Goal: Communication & Community: Participate in discussion

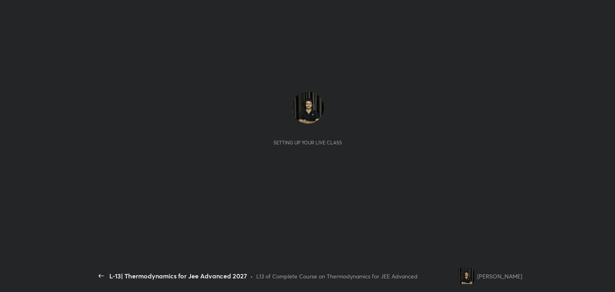
scroll to position [2, 0]
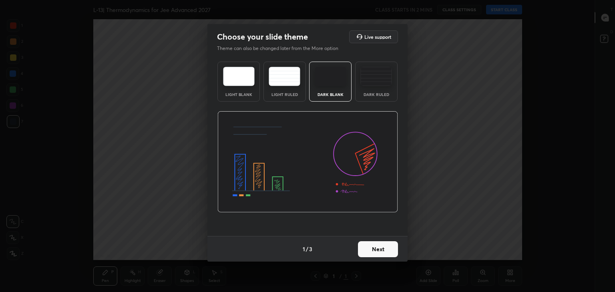
click at [373, 255] on button "Next" at bounding box center [378, 249] width 40 height 16
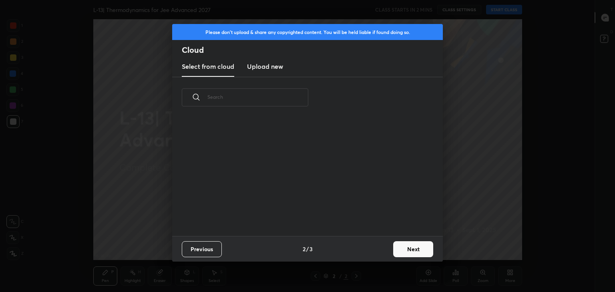
scroll to position [119, 257]
click at [411, 252] on button "Next" at bounding box center [413, 249] width 40 height 16
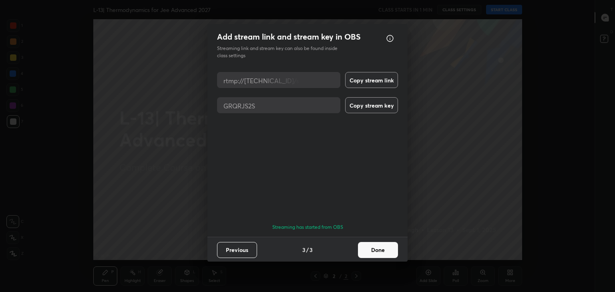
click at [373, 251] on button "Done" at bounding box center [378, 250] width 40 height 16
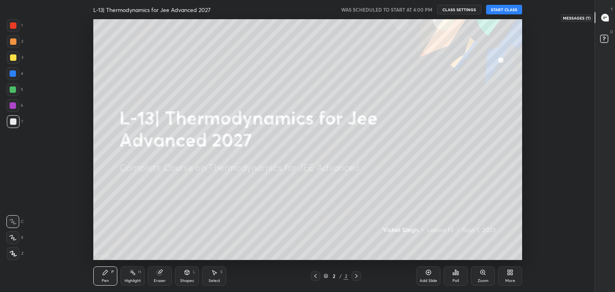
click at [608, 15] on icon at bounding box center [605, 18] width 8 height 8
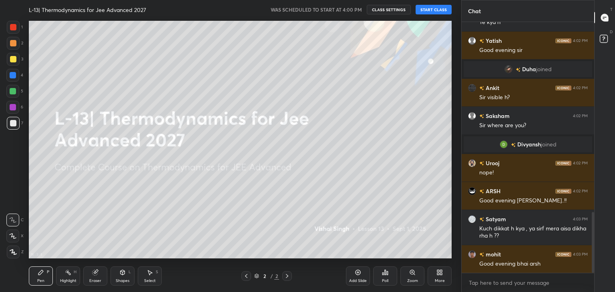
scroll to position [830, 0]
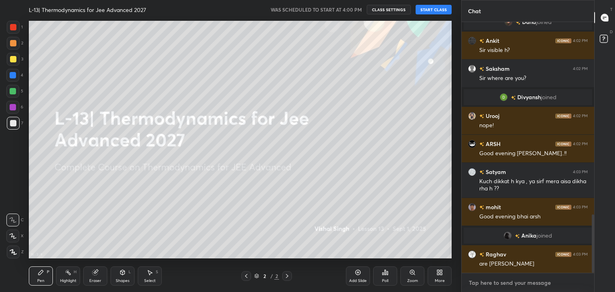
type textarea "x"
click at [496, 284] on textarea at bounding box center [528, 283] width 120 height 13
type textarea "w"
type textarea "x"
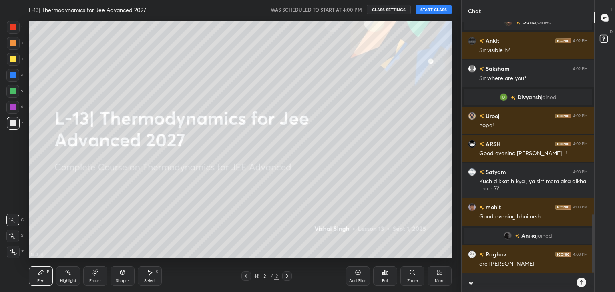
type textarea "wa"
type textarea "x"
type textarea "wai"
type textarea "x"
type textarea "wait"
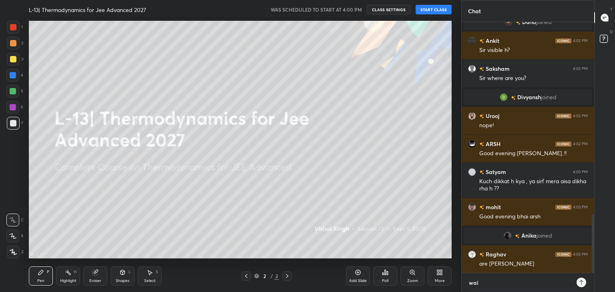
type textarea "x"
type textarea "wait"
type textarea "x"
type textarea "wait f"
type textarea "x"
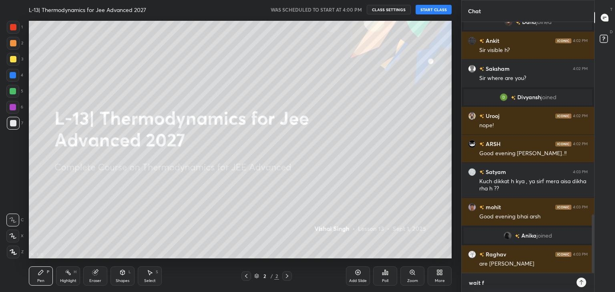
type textarea "wait fo"
type textarea "x"
type textarea "wait for"
type textarea "x"
type textarea "wait for"
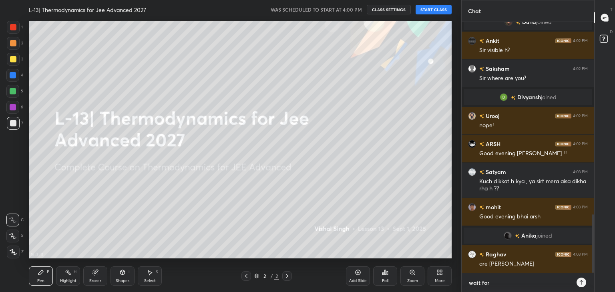
type textarea "x"
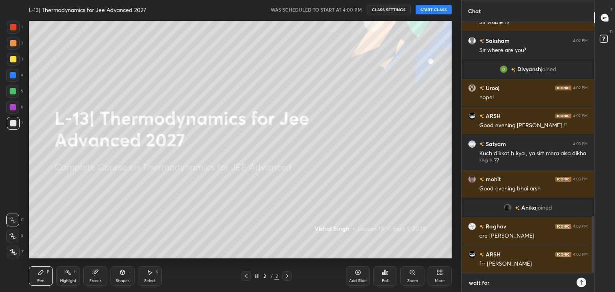
type textarea "wait for o"
type textarea "x"
type textarea "wait for on"
type textarea "x"
type textarea "wait for one"
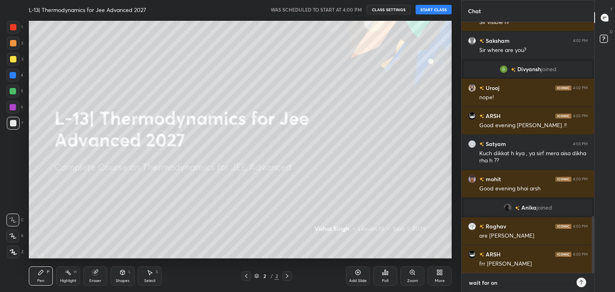
type textarea "x"
type textarea "wait for one"
type textarea "x"
type textarea "wait for one m"
type textarea "x"
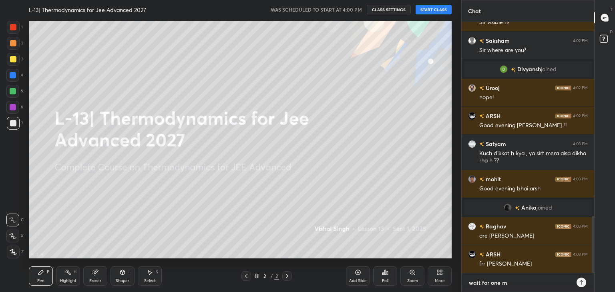
type textarea "wait for one mi"
type textarea "x"
type textarea "wait for one min"
type textarea "x"
type textarea "wait for one minu"
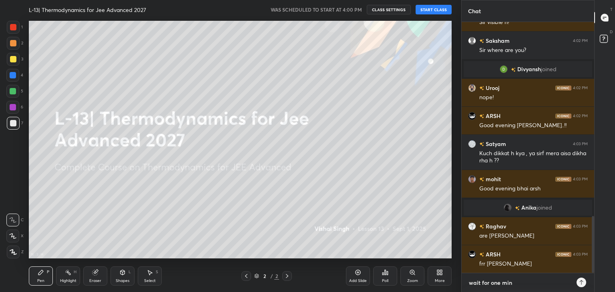
type textarea "x"
type textarea "wait for one minut"
type textarea "x"
type textarea "wait for one minute"
type textarea "x"
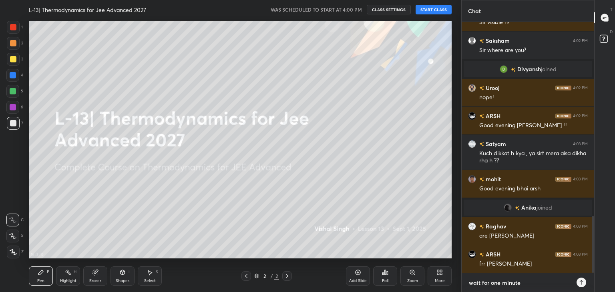
scroll to position [886, 0]
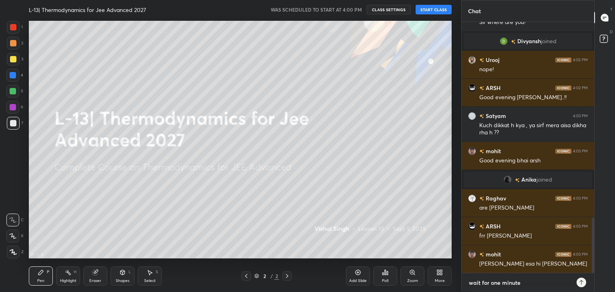
type textarea "x"
type textarea "k"
type textarea "x"
type textarea "ku"
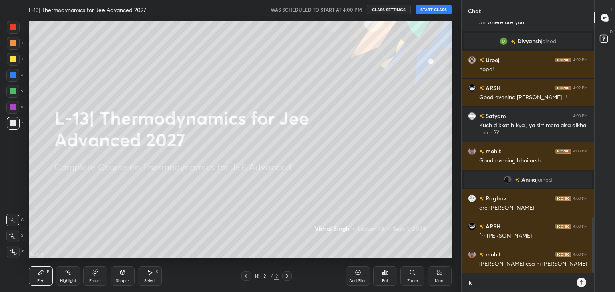
type textarea "x"
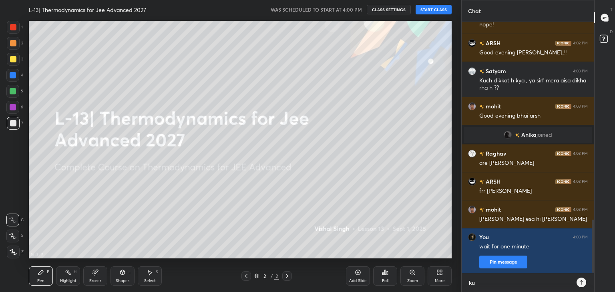
type textarea "[PERSON_NAME]"
type textarea "x"
type textarea "kuch"
type textarea "x"
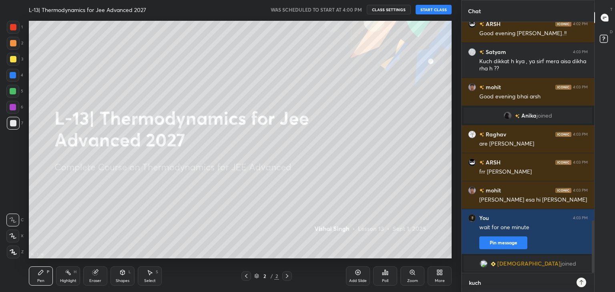
type textarea "kuchh"
type textarea "x"
type textarea "kuchh"
type textarea "x"
type textarea "kuchh c"
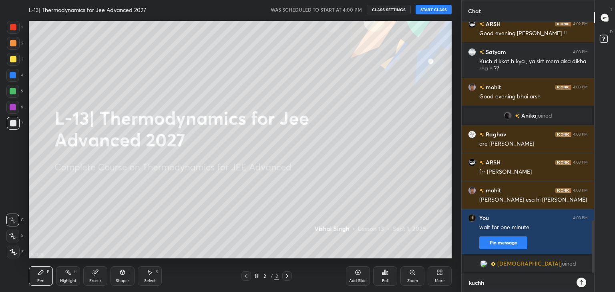
type textarea "x"
type textarea "kuchh ca"
type textarea "x"
type textarea "kuchh cam"
type textarea "x"
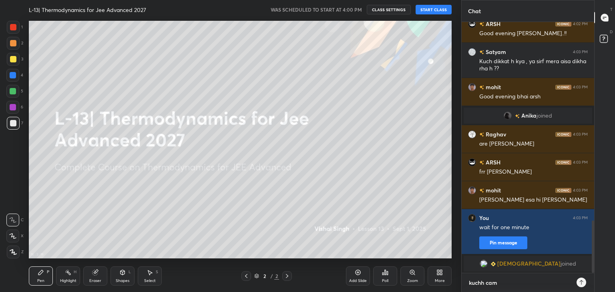
type textarea "kuchh came"
type textarea "x"
type textarea "kuchh camer"
type textarea "x"
type textarea "kuchh camera"
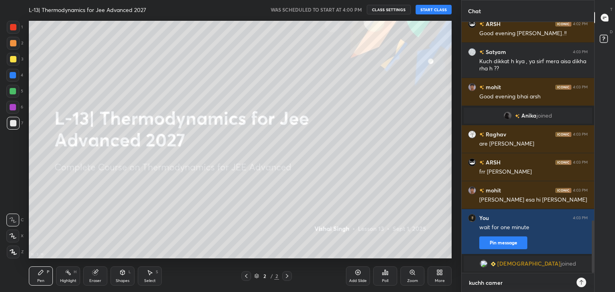
type textarea "x"
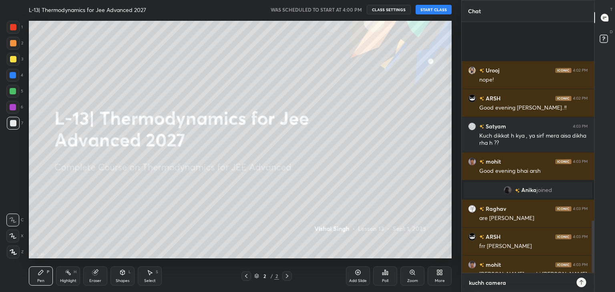
type textarea "kuchh camer"
type textarea "x"
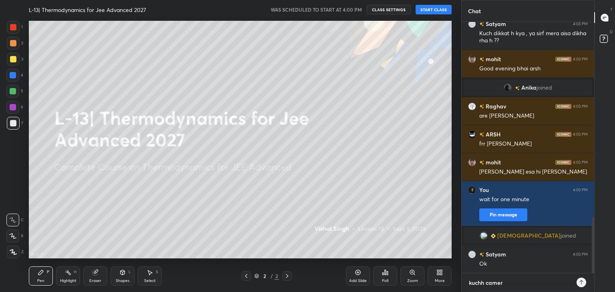
type textarea "kuchh came"
type textarea "x"
type textarea "kuchh cam"
type textarea "x"
type textarea "kuchh ca"
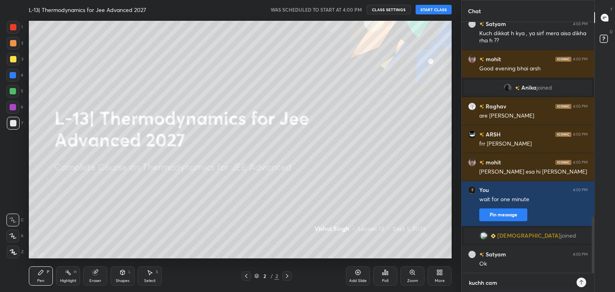
type textarea "x"
type textarea "kuchh c"
type textarea "x"
type textarea "kuchh"
type textarea "x"
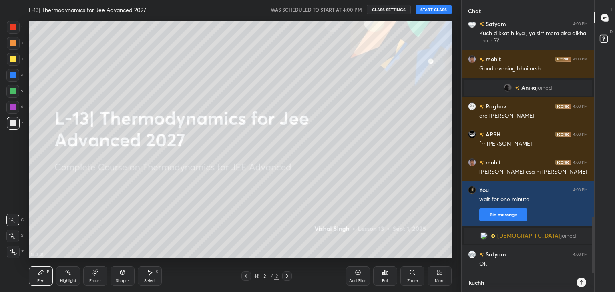
type textarea "kuchh"
type textarea "x"
type textarea "kuch"
type textarea "x"
type textarea "[PERSON_NAME]"
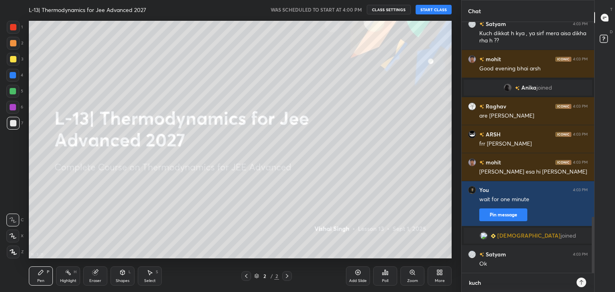
type textarea "x"
type textarea "ku"
type textarea "x"
type textarea "k"
type textarea "x"
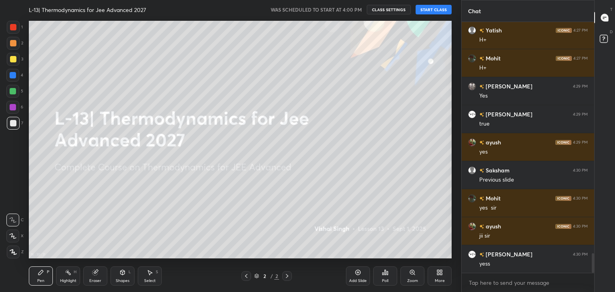
scroll to position [2971, 0]
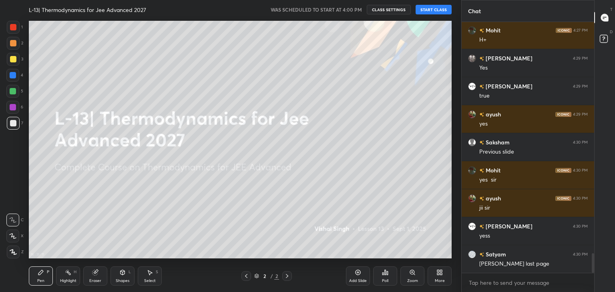
type textarea "x"
click at [384, 277] on div "Poll" at bounding box center [385, 276] width 24 height 19
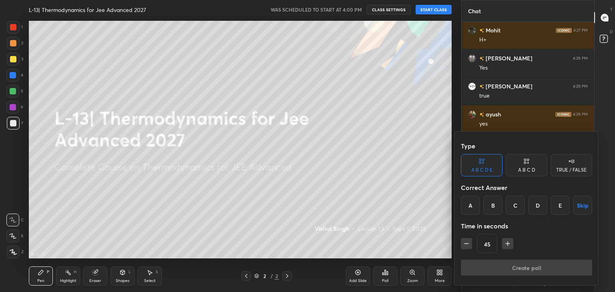
click at [509, 245] on icon "button" at bounding box center [508, 244] width 8 height 8
click at [490, 204] on div "B" at bounding box center [492, 205] width 19 height 19
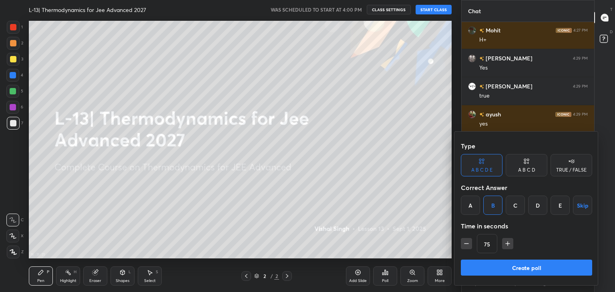
click at [524, 166] on div "A B C D" at bounding box center [527, 165] width 42 height 22
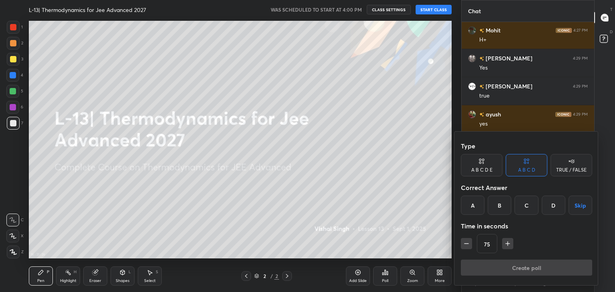
scroll to position [2999, 0]
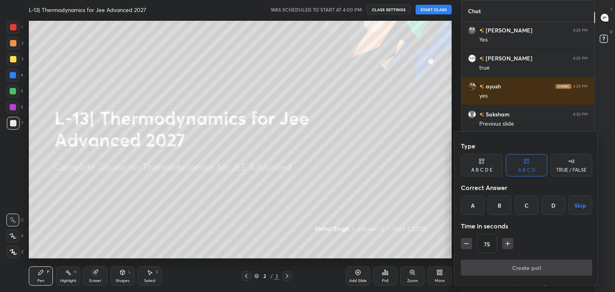
click at [497, 207] on div "B" at bounding box center [500, 205] width 24 height 19
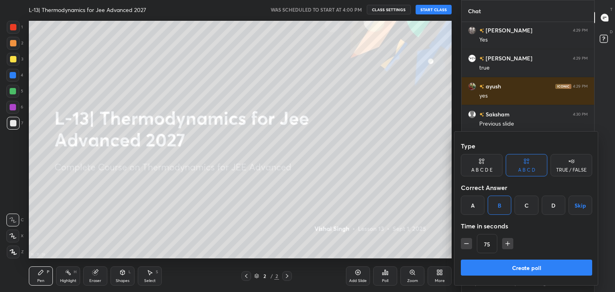
click at [506, 244] on icon "button" at bounding box center [508, 244] width 4 height 0
click at [506, 244] on button "button" at bounding box center [511, 243] width 11 height 11
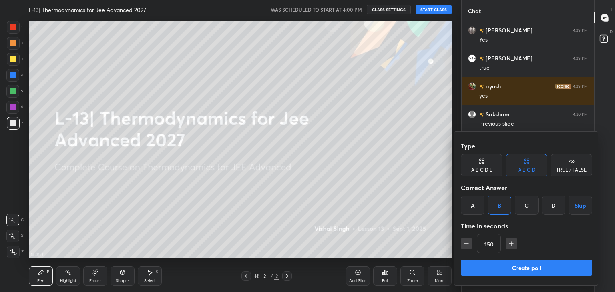
click at [506, 244] on button "button" at bounding box center [511, 243] width 11 height 11
click at [513, 242] on icon "button" at bounding box center [511, 244] width 8 height 8
type input "180"
click at [510, 266] on button "Create poll" at bounding box center [526, 268] width 131 height 16
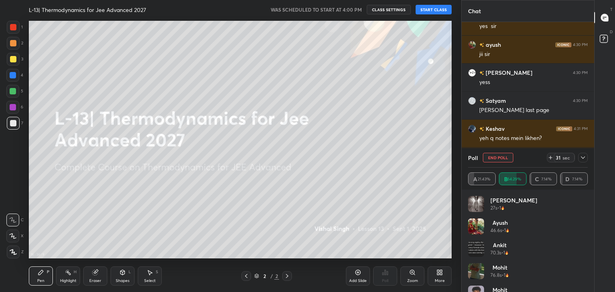
scroll to position [3124, 0]
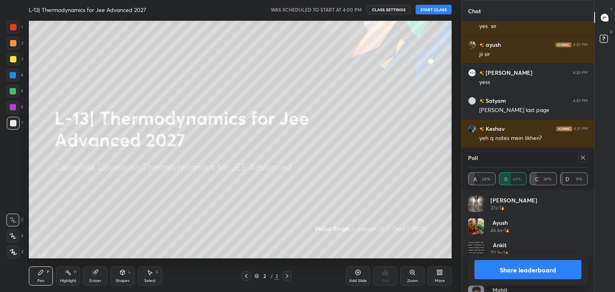
click at [583, 155] on icon at bounding box center [583, 158] width 6 height 6
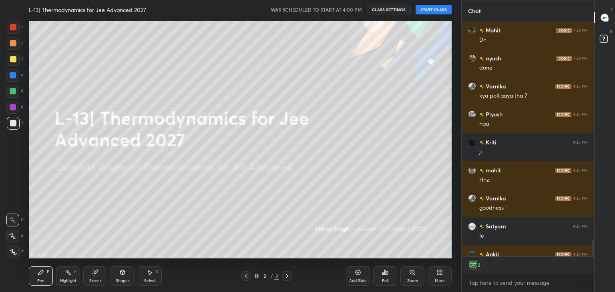
scroll to position [3323, 0]
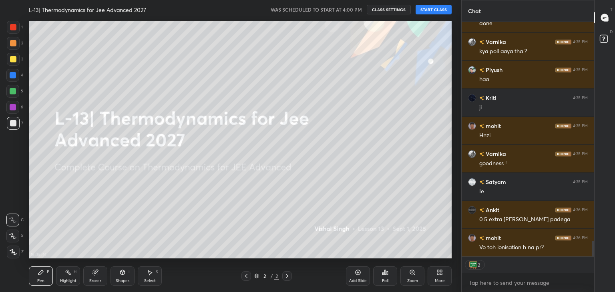
type textarea "x"
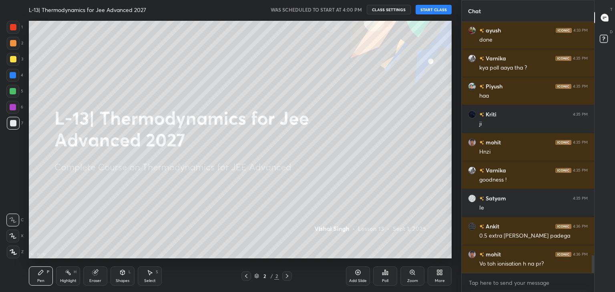
scroll to position [3326, 0]
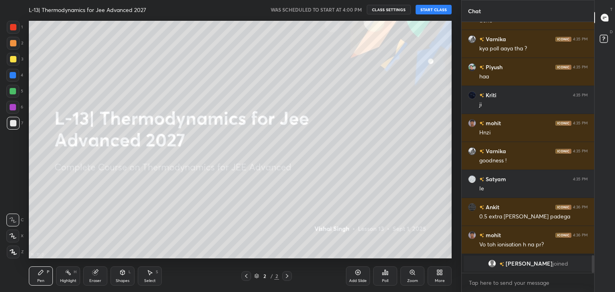
click at [385, 275] on icon at bounding box center [385, 272] width 1 height 5
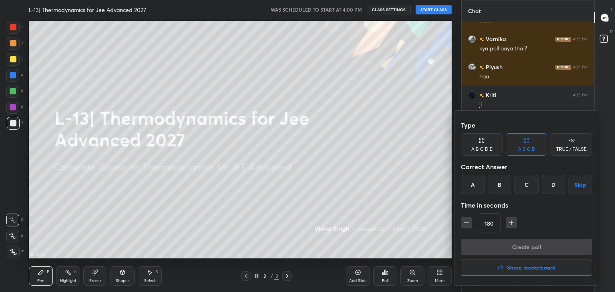
click at [466, 225] on icon "button" at bounding box center [467, 223] width 8 height 8
type input "120"
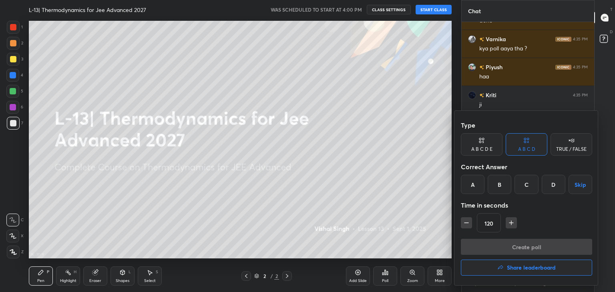
click at [500, 181] on div "B" at bounding box center [500, 184] width 24 height 19
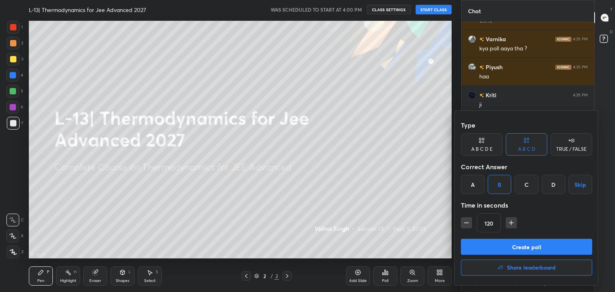
click at [509, 244] on button "Create poll" at bounding box center [526, 247] width 131 height 16
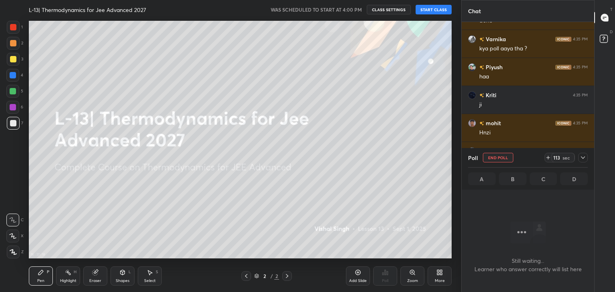
scroll to position [3220, 0]
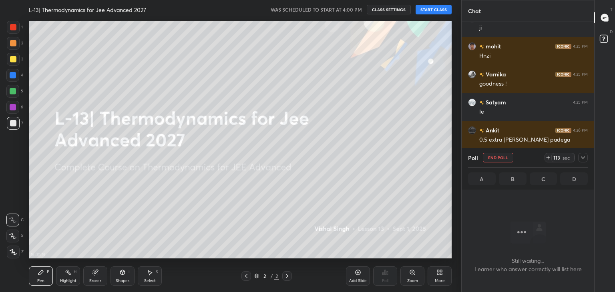
click at [583, 156] on icon at bounding box center [583, 158] width 6 height 6
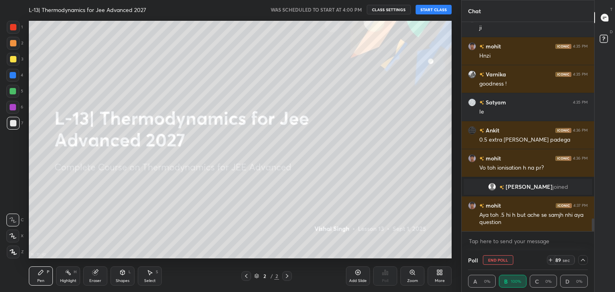
scroll to position [3240, 0]
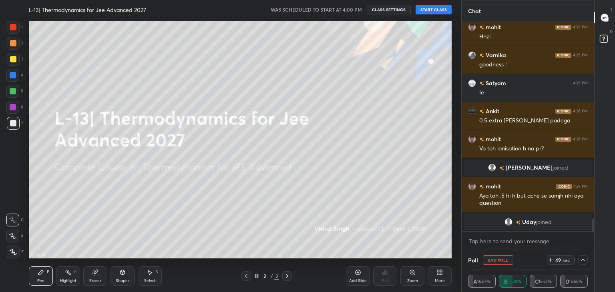
click at [584, 260] on icon at bounding box center [583, 260] width 6 height 6
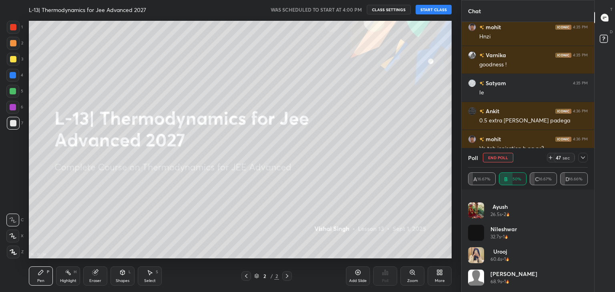
scroll to position [0, 0]
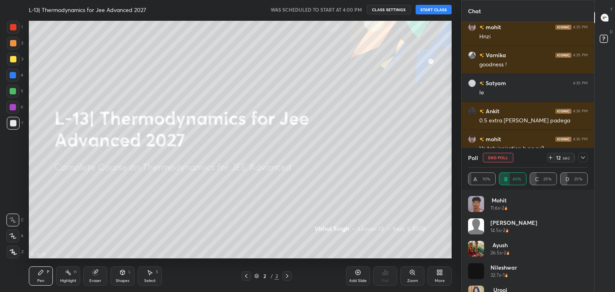
click at [581, 158] on icon at bounding box center [583, 158] width 6 height 6
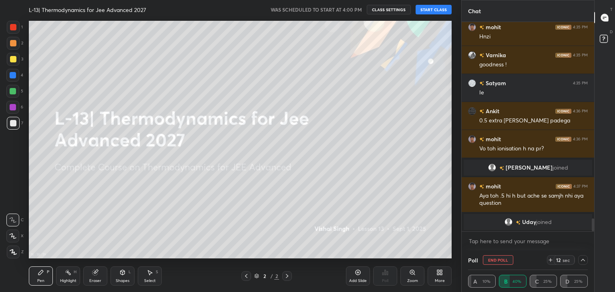
scroll to position [0, 2]
click at [583, 260] on icon at bounding box center [583, 260] width 6 height 6
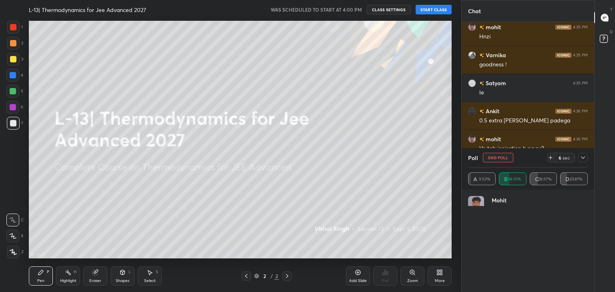
scroll to position [94, 117]
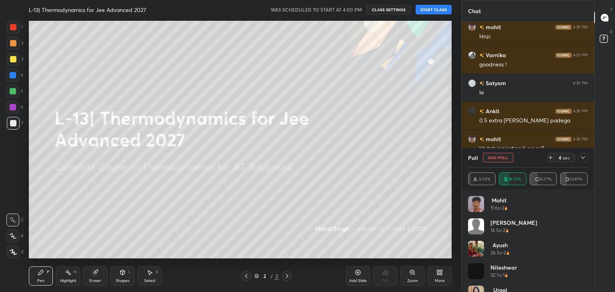
click at [582, 157] on icon at bounding box center [583, 158] width 6 height 6
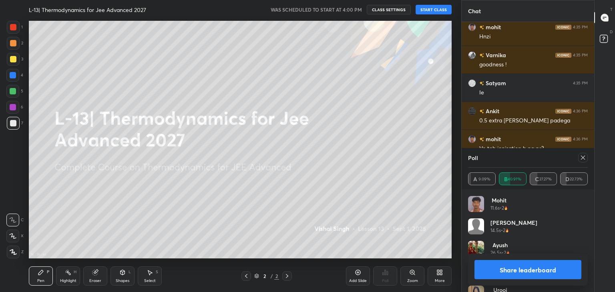
scroll to position [3259, 0]
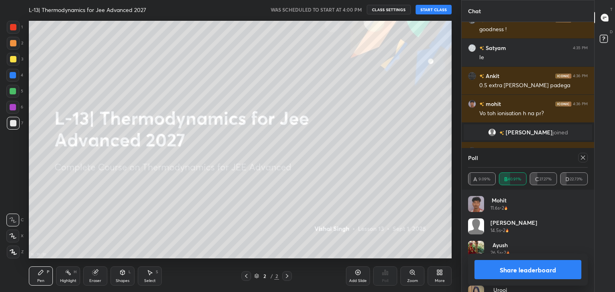
click at [581, 159] on icon at bounding box center [583, 158] width 6 height 6
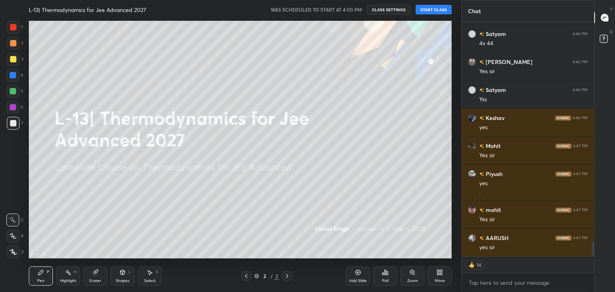
scroll to position [3615, 0]
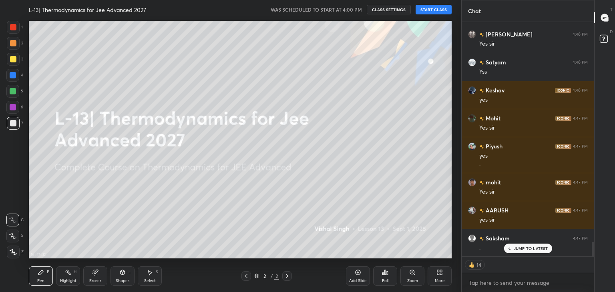
type textarea "x"
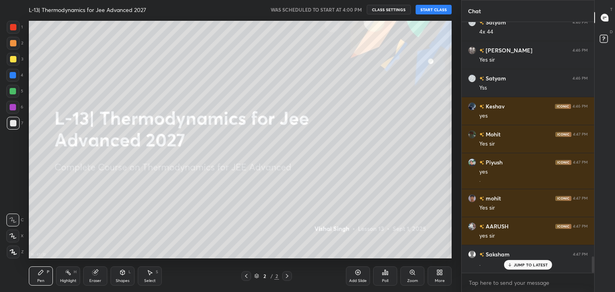
scroll to position [2, 2]
click at [385, 273] on icon at bounding box center [385, 272] width 1 height 5
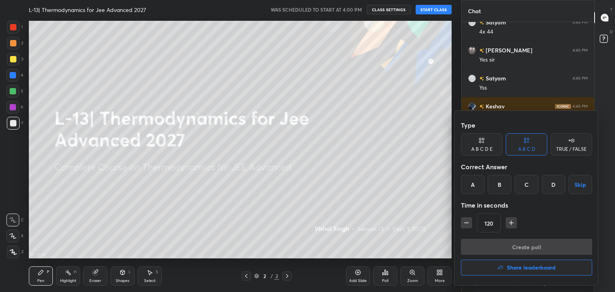
click at [476, 183] on div "A" at bounding box center [473, 184] width 24 height 19
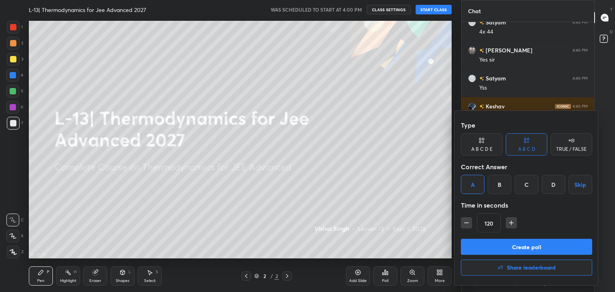
click at [512, 221] on icon "button" at bounding box center [511, 223] width 8 height 8
click at [513, 223] on icon "button" at bounding box center [511, 223] width 4 height 0
type input "150"
click at [487, 245] on button "Create poll" at bounding box center [526, 247] width 131 height 16
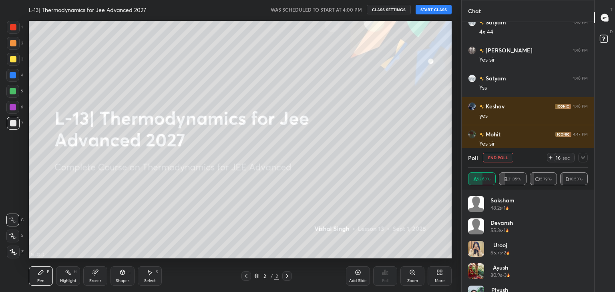
scroll to position [3, 2]
click at [583, 156] on icon at bounding box center [583, 158] width 6 height 6
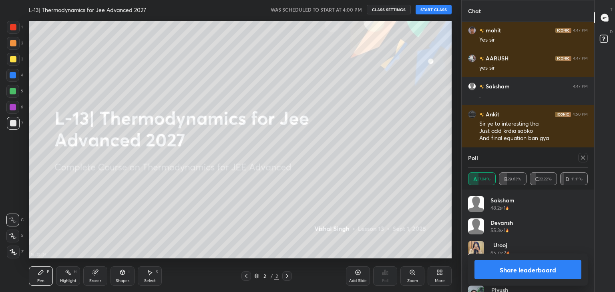
scroll to position [3795, 0]
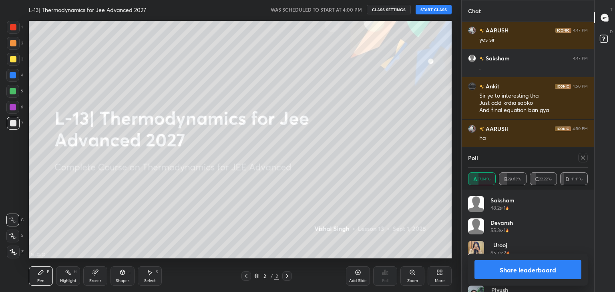
click at [582, 157] on icon at bounding box center [583, 158] width 6 height 6
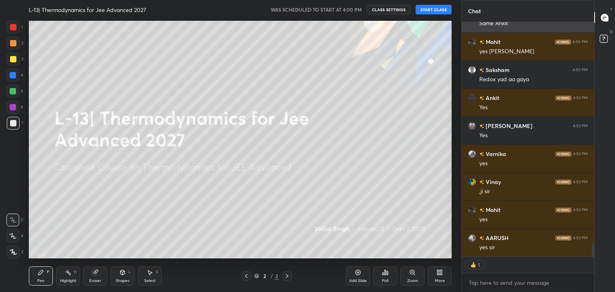
scroll to position [2, 2]
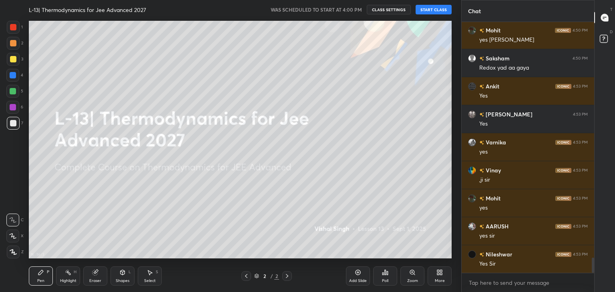
click at [382, 278] on div "Poll" at bounding box center [385, 276] width 24 height 19
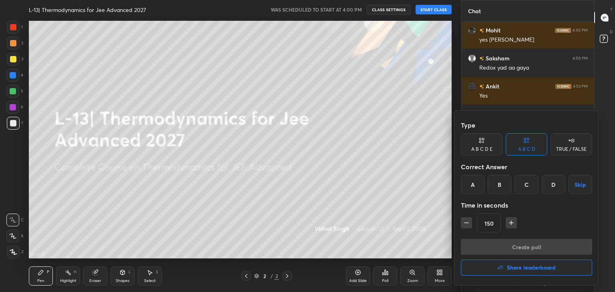
click at [551, 183] on div "D" at bounding box center [554, 184] width 24 height 19
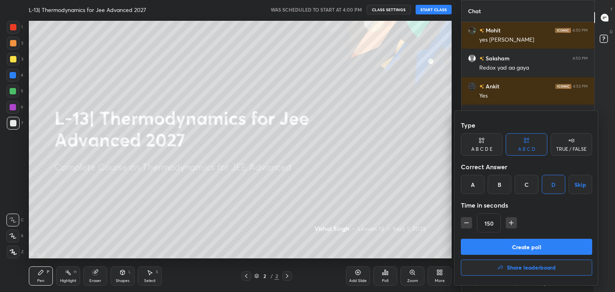
click at [505, 245] on button "Create poll" at bounding box center [526, 247] width 131 height 16
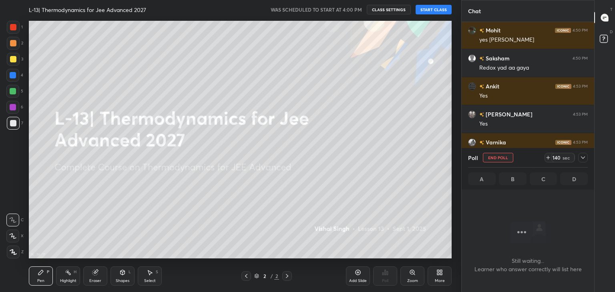
click at [583, 157] on icon at bounding box center [583, 158] width 6 height 6
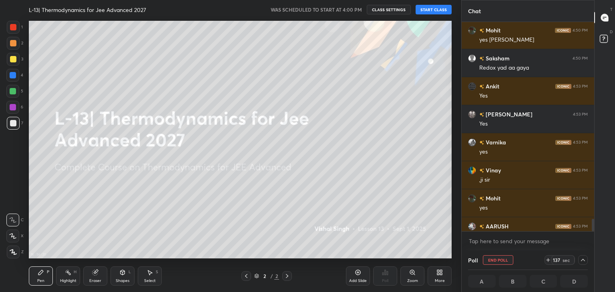
click at [384, 276] on div "Poll" at bounding box center [385, 276] width 24 height 45
click at [584, 258] on icon at bounding box center [583, 260] width 6 height 6
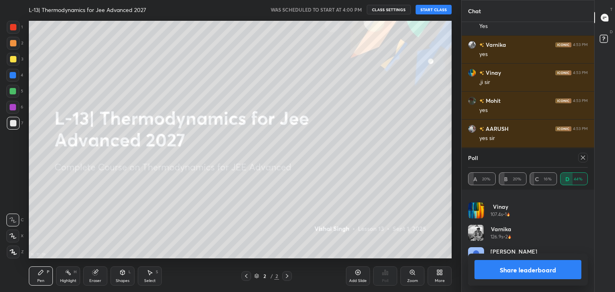
scroll to position [207, 130]
click at [582, 157] on icon at bounding box center [583, 158] width 6 height 6
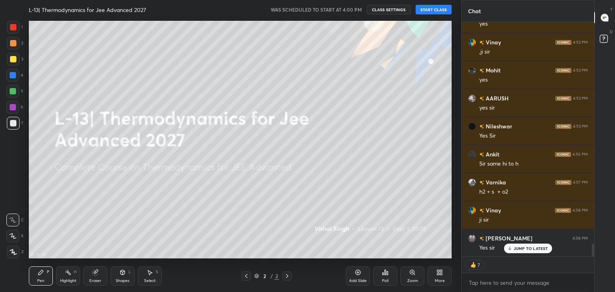
scroll to position [4107, 0]
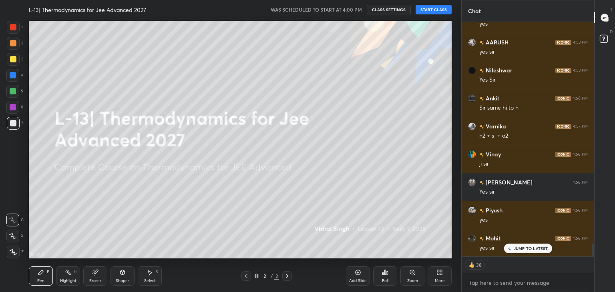
click at [388, 276] on div "Poll" at bounding box center [385, 276] width 24 height 19
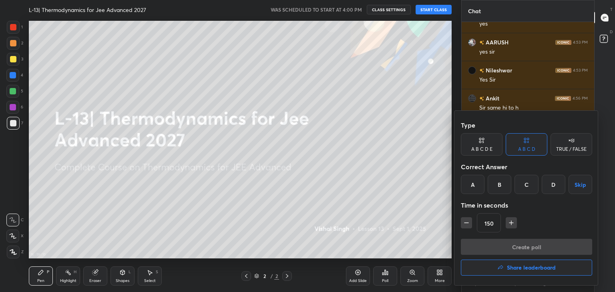
type textarea "x"
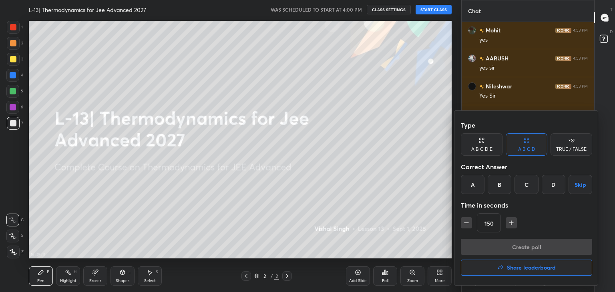
click at [509, 221] on icon "button" at bounding box center [511, 223] width 8 height 8
type input "180"
click at [554, 183] on div "D" at bounding box center [554, 184] width 24 height 19
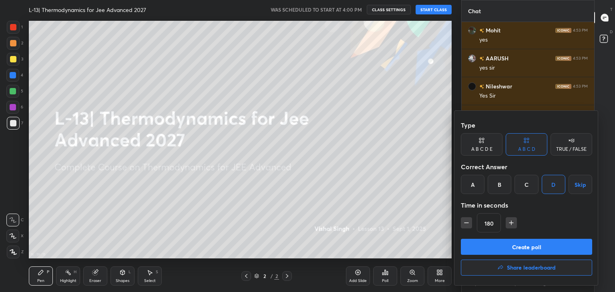
click at [504, 247] on button "Create poll" at bounding box center [526, 247] width 131 height 16
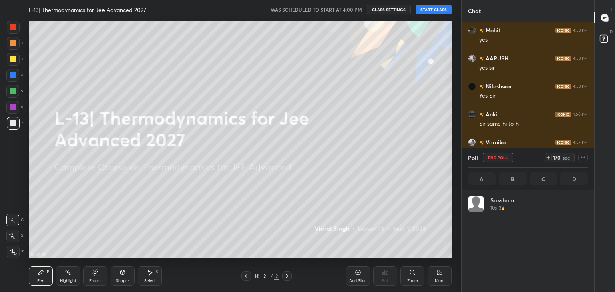
scroll to position [94, 117]
click at [584, 155] on icon at bounding box center [583, 158] width 6 height 6
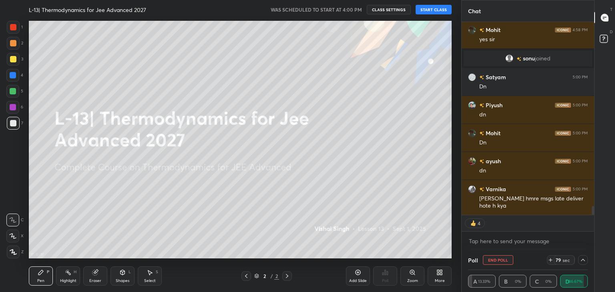
scroll to position [4112, 0]
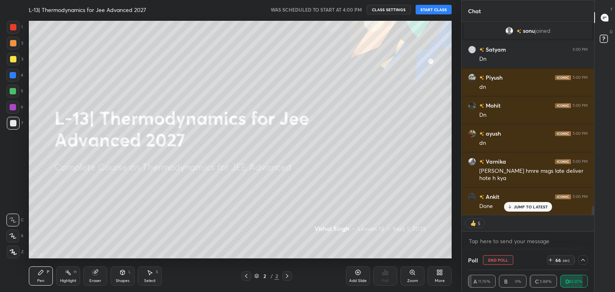
click at [583, 260] on icon at bounding box center [583, 260] width 6 height 6
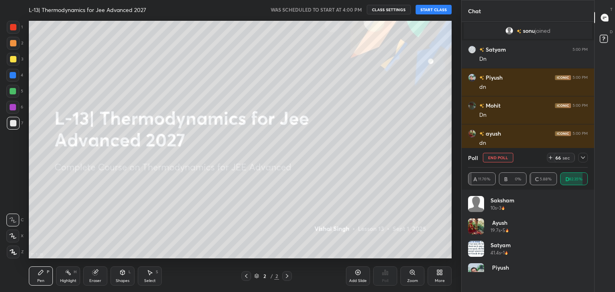
scroll to position [94, 117]
click at [583, 155] on icon at bounding box center [583, 158] width 6 height 6
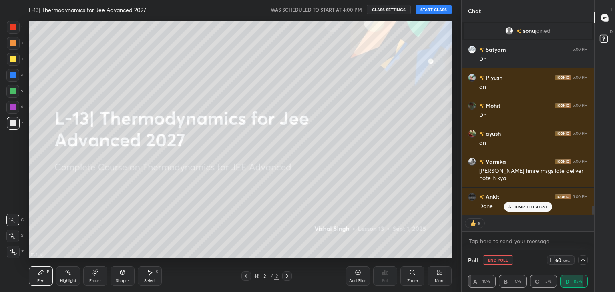
scroll to position [0, 2]
click at [532, 207] on p "JUMP TO LATEST" at bounding box center [531, 207] width 34 height 5
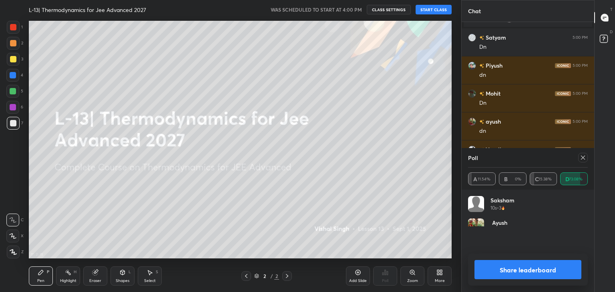
scroll to position [93, 117]
click at [584, 157] on icon at bounding box center [583, 158] width 6 height 6
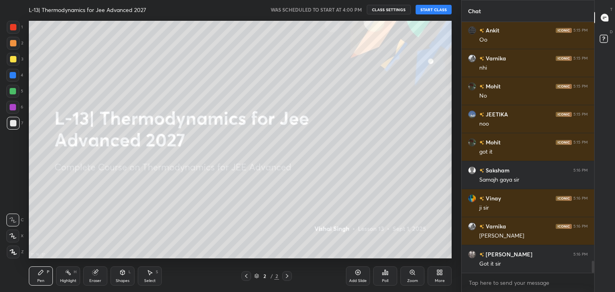
scroll to position [5061, 0]
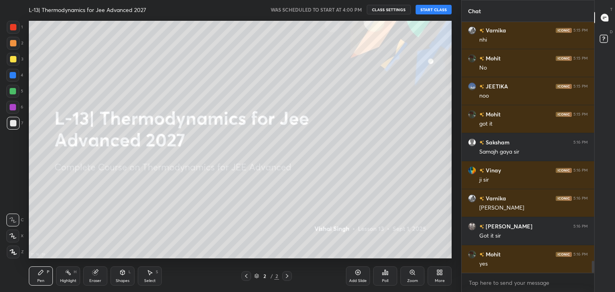
click at [382, 276] on div "Poll" at bounding box center [385, 276] width 24 height 19
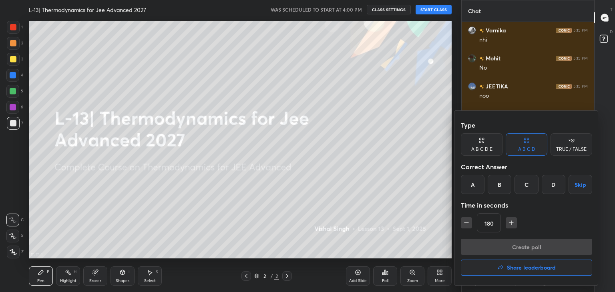
click at [525, 189] on div "C" at bounding box center [527, 184] width 24 height 19
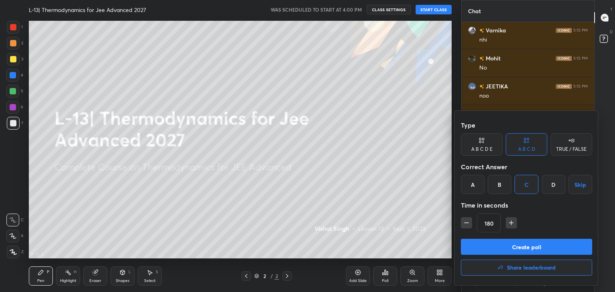
click at [505, 243] on button "Create poll" at bounding box center [526, 247] width 131 height 16
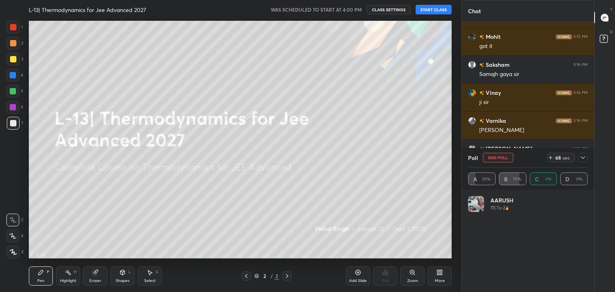
scroll to position [94, 117]
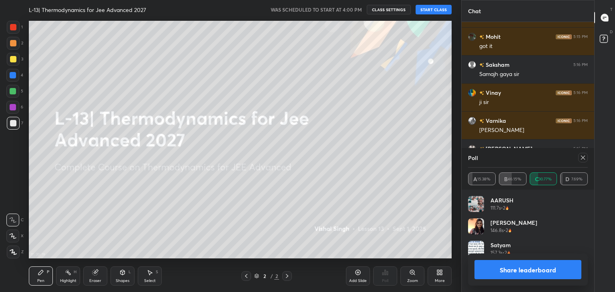
click at [580, 158] on icon at bounding box center [583, 158] width 6 height 6
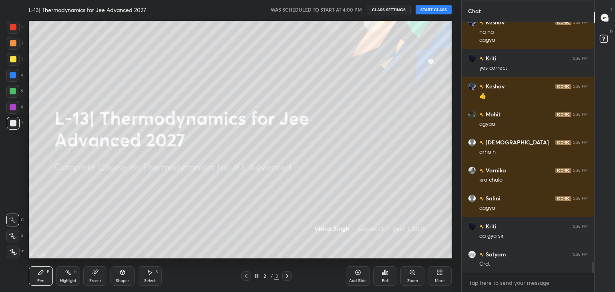
scroll to position [5630, 0]
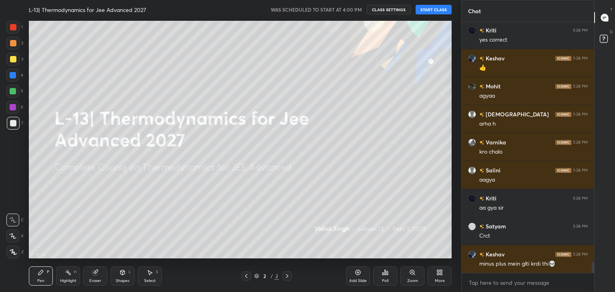
click at [388, 275] on div "Poll" at bounding box center [385, 276] width 24 height 19
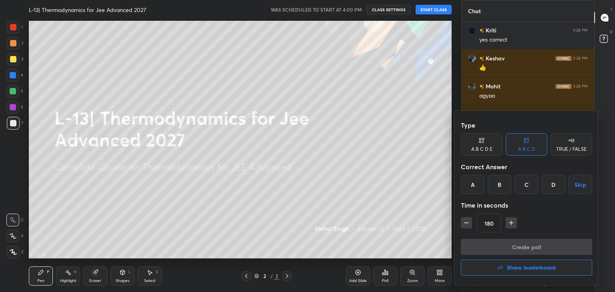
click at [502, 185] on div "B" at bounding box center [500, 184] width 24 height 19
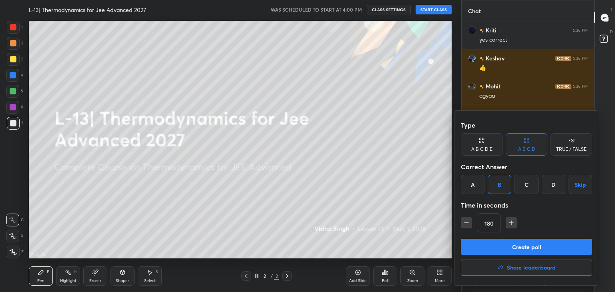
click at [506, 243] on button "Create poll" at bounding box center [526, 247] width 131 height 16
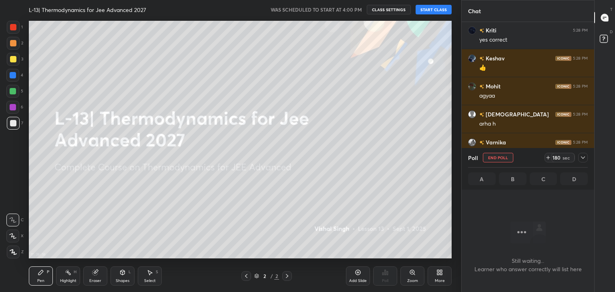
scroll to position [226, 130]
click at [585, 156] on icon at bounding box center [583, 158] width 6 height 6
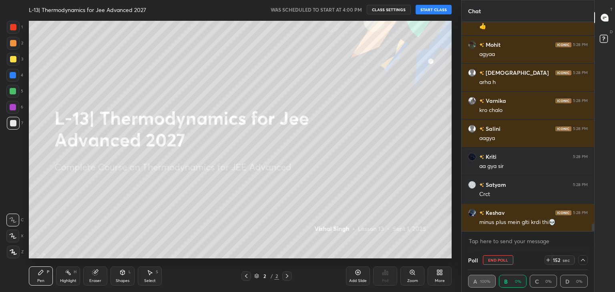
scroll to position [0, 2]
click at [581, 260] on icon at bounding box center [583, 260] width 6 height 6
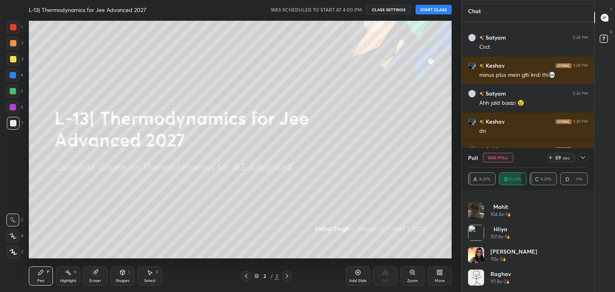
scroll to position [5847, 0]
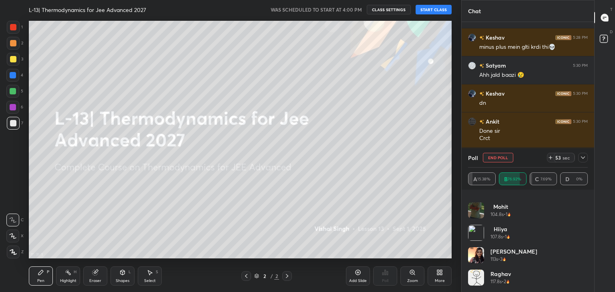
click at [583, 156] on icon at bounding box center [583, 158] width 6 height 6
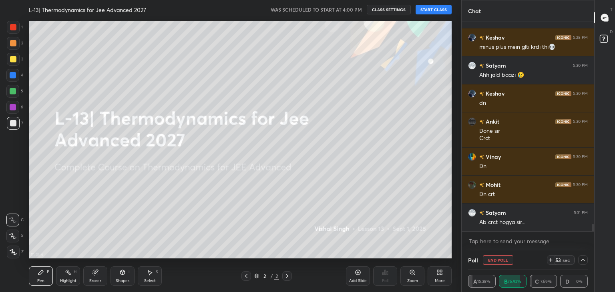
scroll to position [0, 0]
click at [584, 258] on icon at bounding box center [583, 260] width 6 height 6
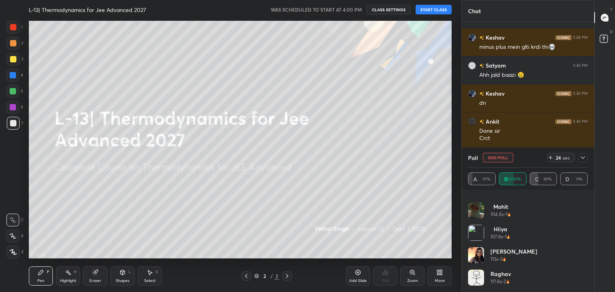
scroll to position [5875, 0]
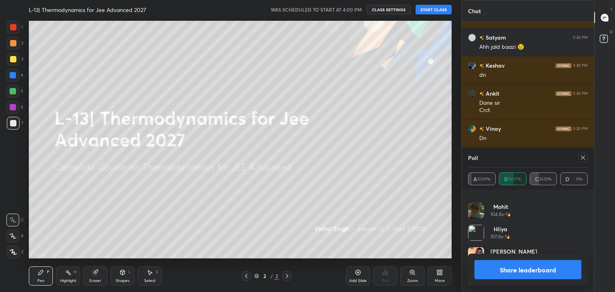
click at [583, 157] on icon at bounding box center [583, 158] width 6 height 6
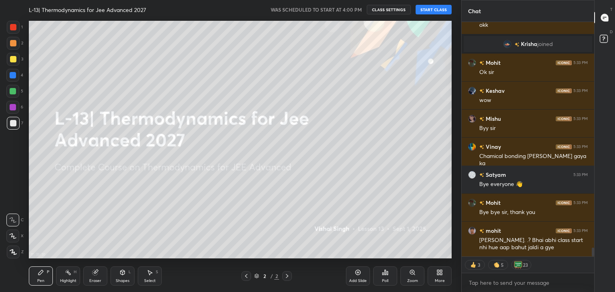
scroll to position [5957, 0]
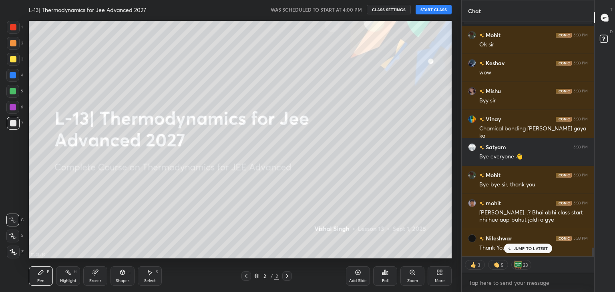
type textarea "x"
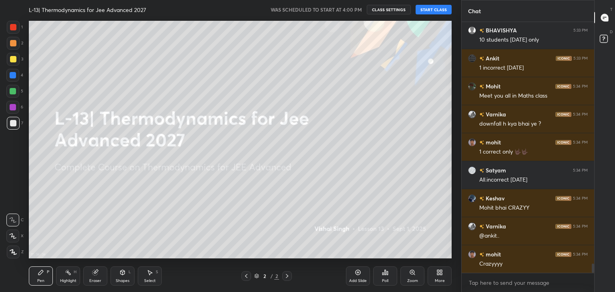
scroll to position [6785, 0]
